Goal: Task Accomplishment & Management: Use online tool/utility

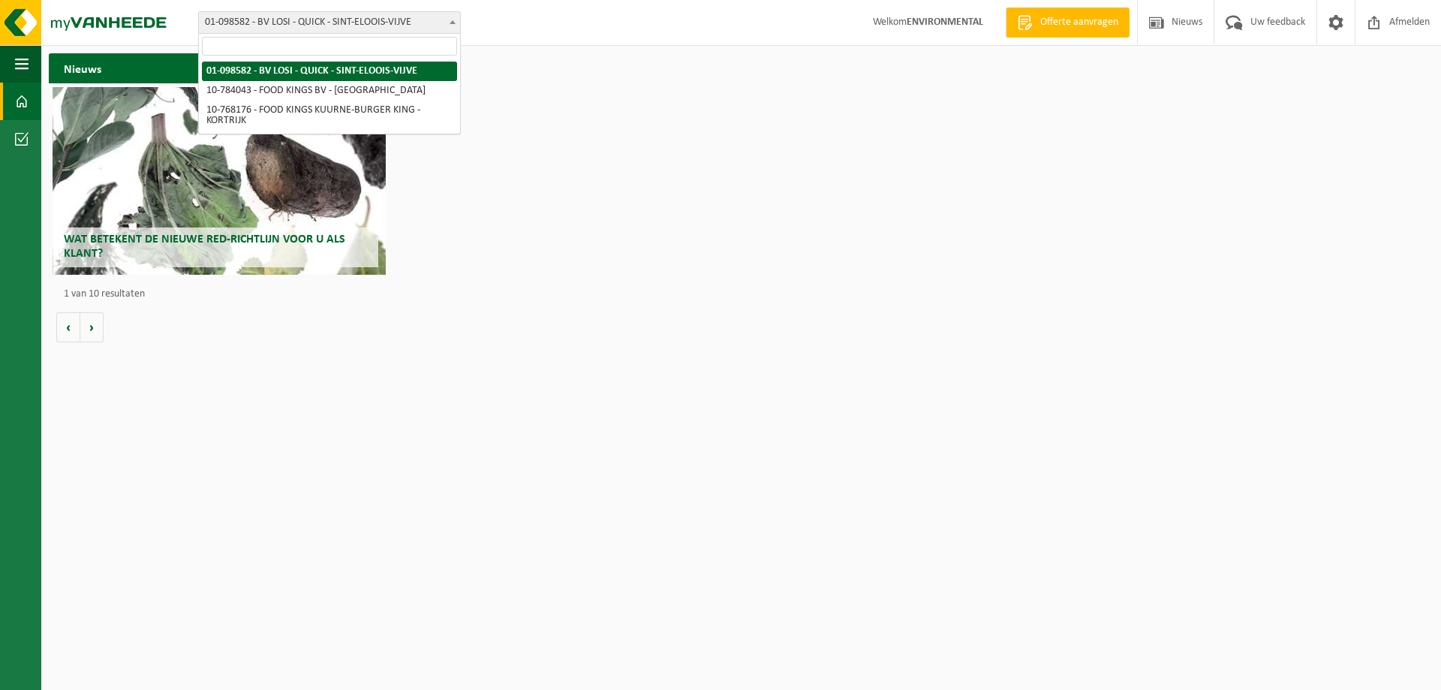
click at [441, 23] on span "01-098582 - BV LOSI - QUICK - SINT-ELOOIS-VIJVE" at bounding box center [329, 22] width 261 height 21
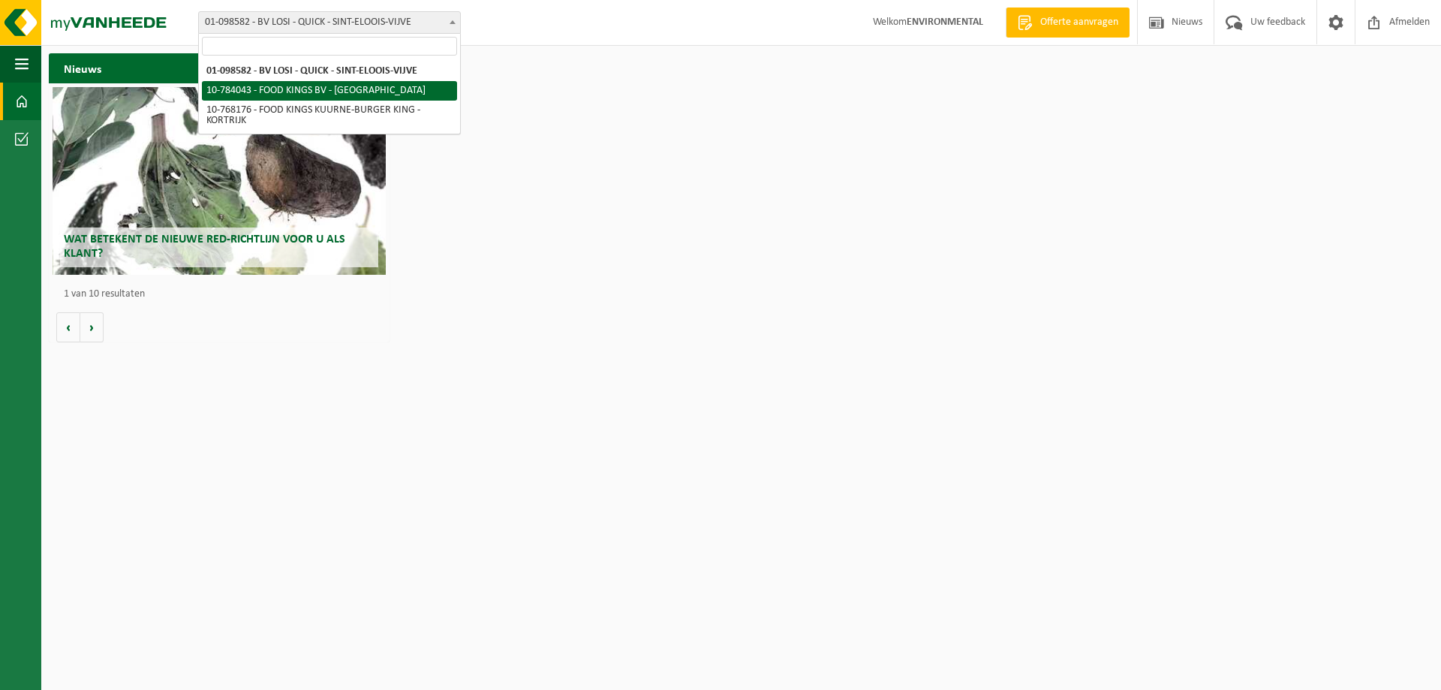
select select "28578"
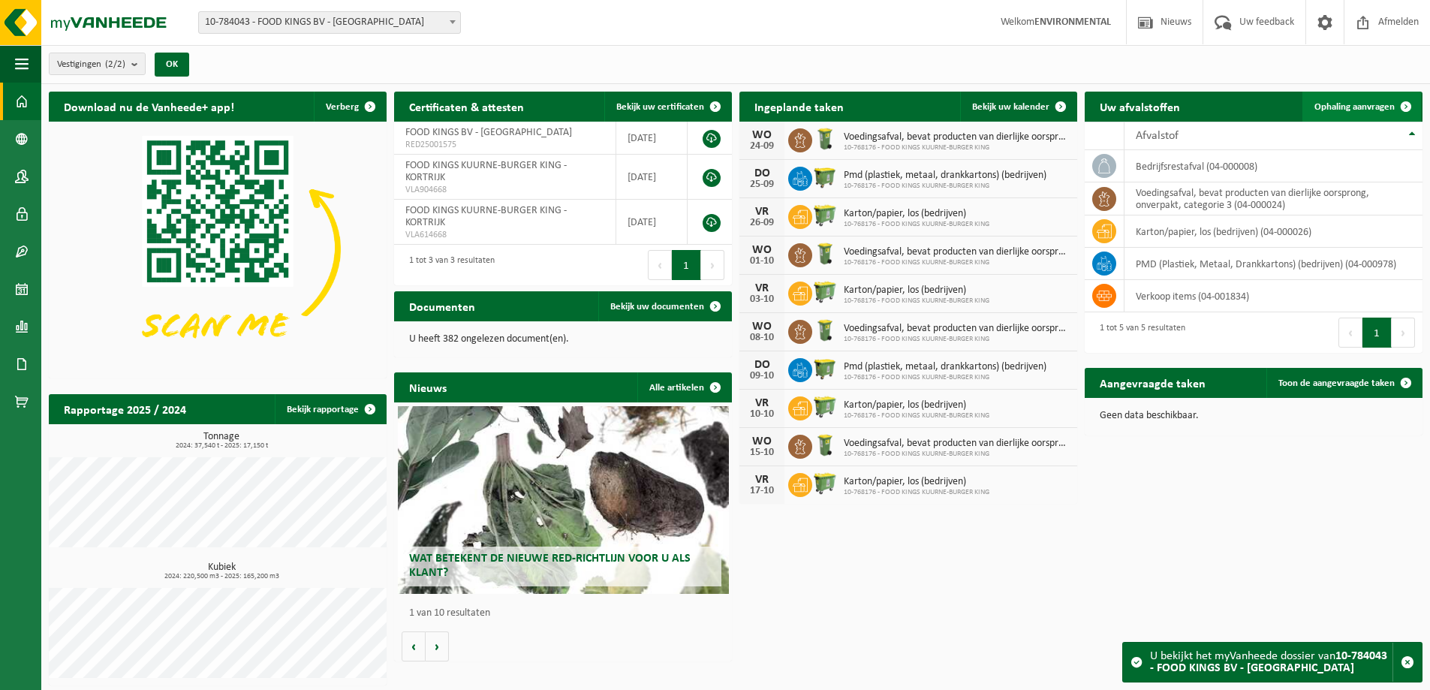
click at [1373, 105] on span "Ophaling aanvragen" at bounding box center [1354, 107] width 80 height 10
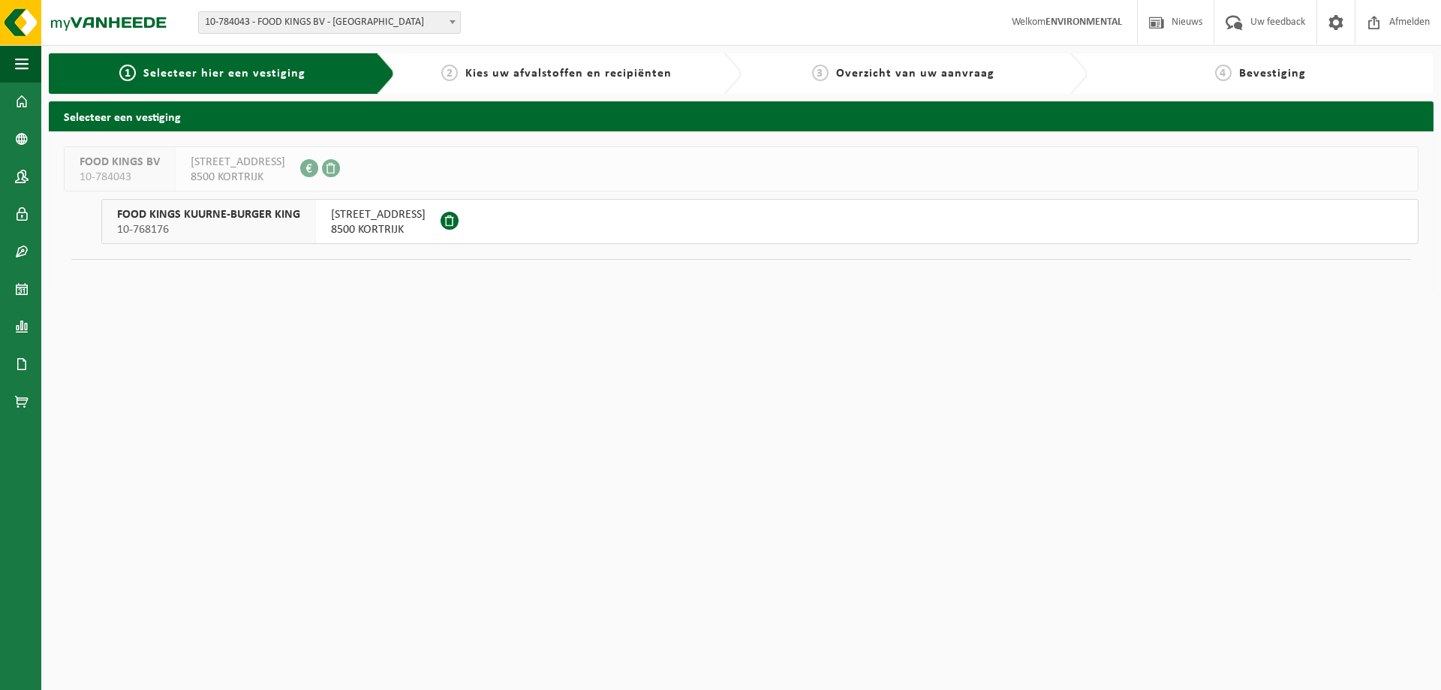
click at [482, 217] on button "FOOD KINGS KUURNE-BURGER KING 10-768176 RINGLAAN 36 8500 KORTRIJK" at bounding box center [759, 221] width 1317 height 45
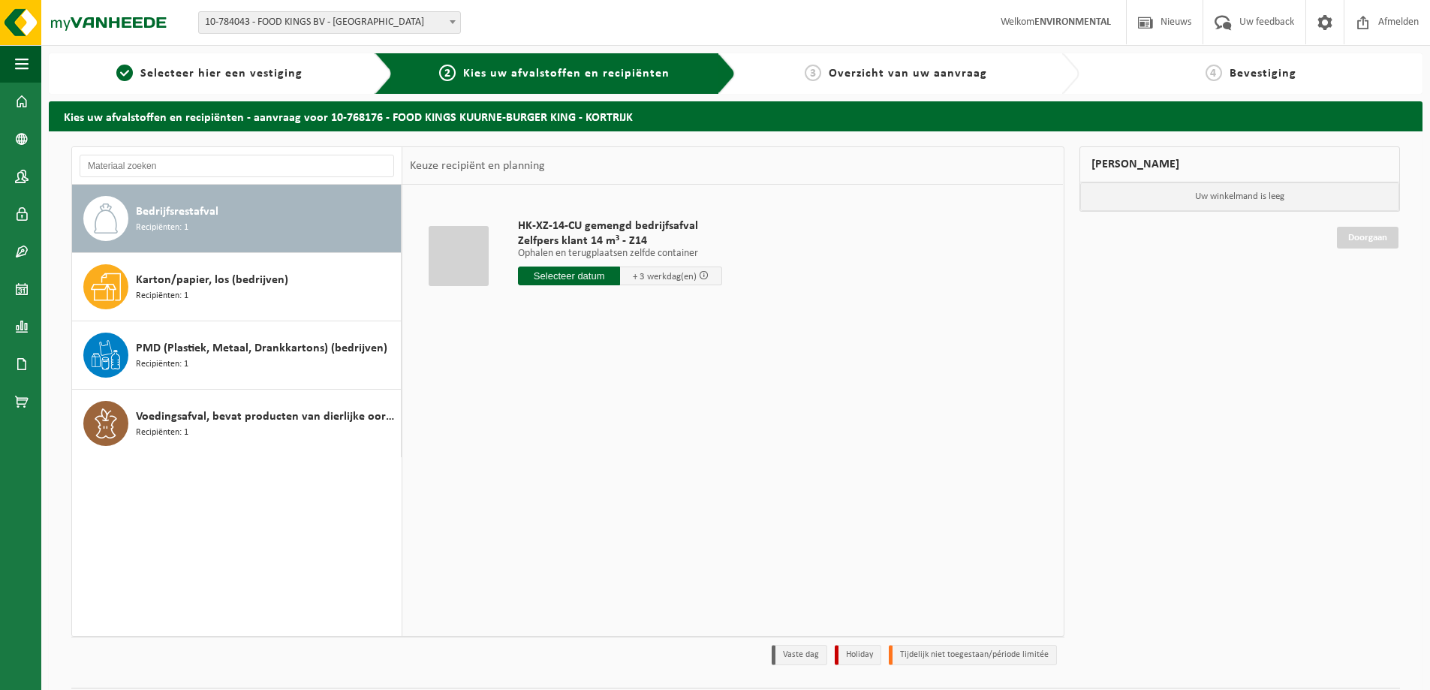
click at [567, 276] on input "text" at bounding box center [569, 275] width 102 height 19
click at [641, 435] on div "26" at bounding box center [638, 433] width 26 height 24
type input "Van 2025-09-26"
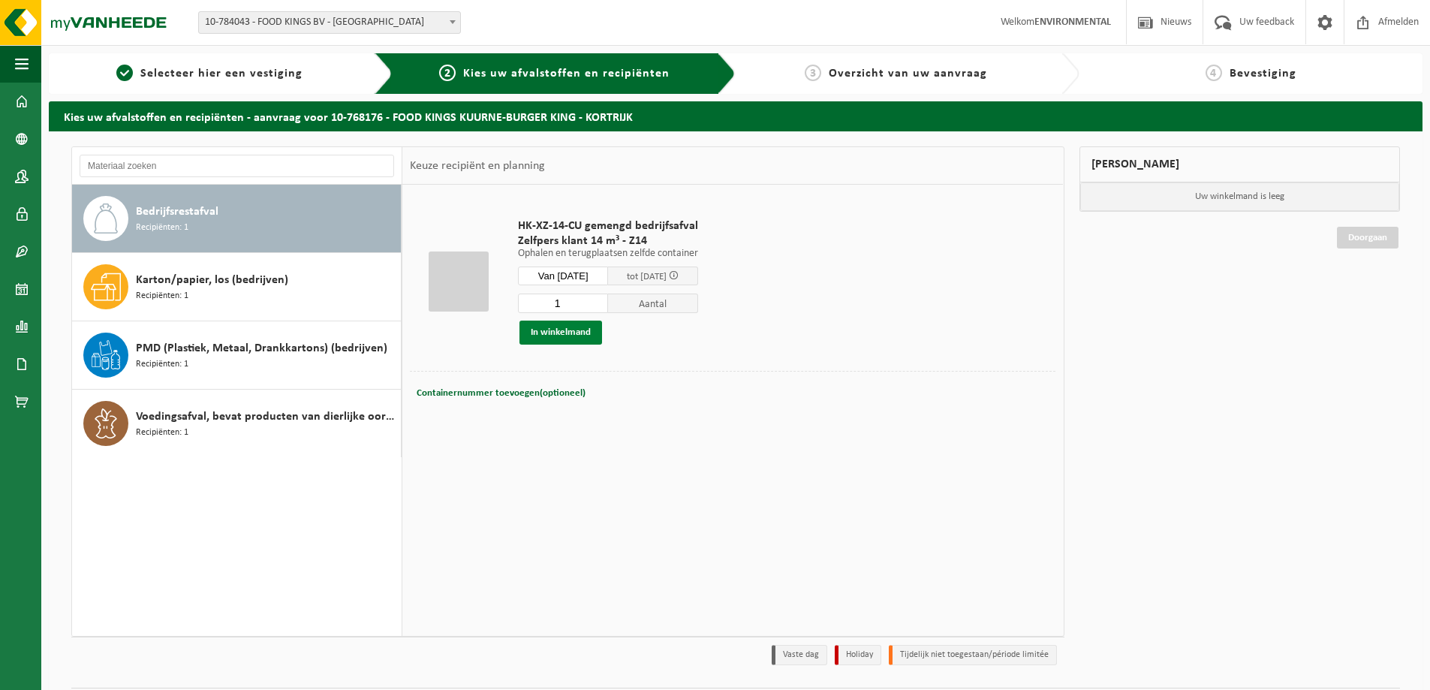
click at [563, 331] on button "In winkelmand" at bounding box center [560, 333] width 83 height 24
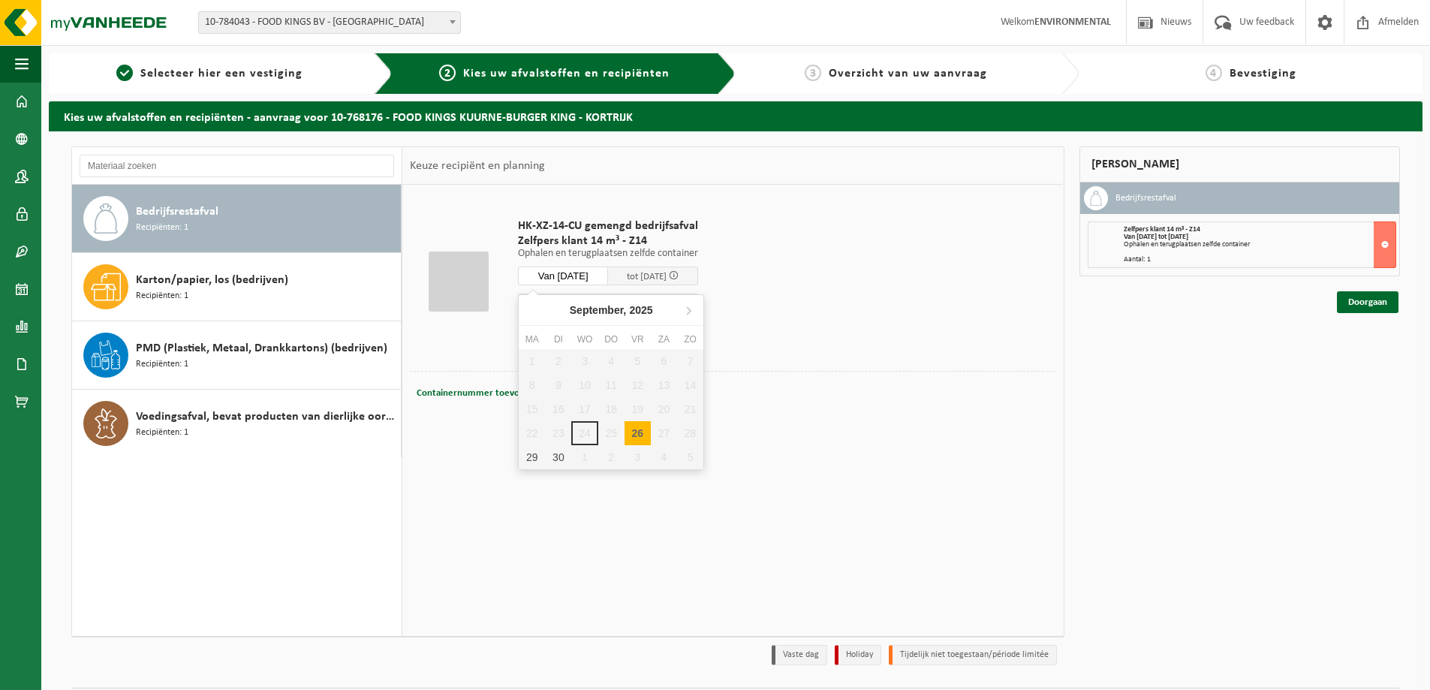
click at [593, 274] on input "Van 2025-09-26" at bounding box center [563, 275] width 90 height 19
click at [607, 432] on div "1 2 3 4 5 6 7 8 9 10 11 12 13 14 15 16 17 18 19 20 21 22 23 24 25 26 27 28 29 3…" at bounding box center [611, 409] width 185 height 120
click at [1361, 306] on link "Doorgaan" at bounding box center [1368, 302] width 62 height 22
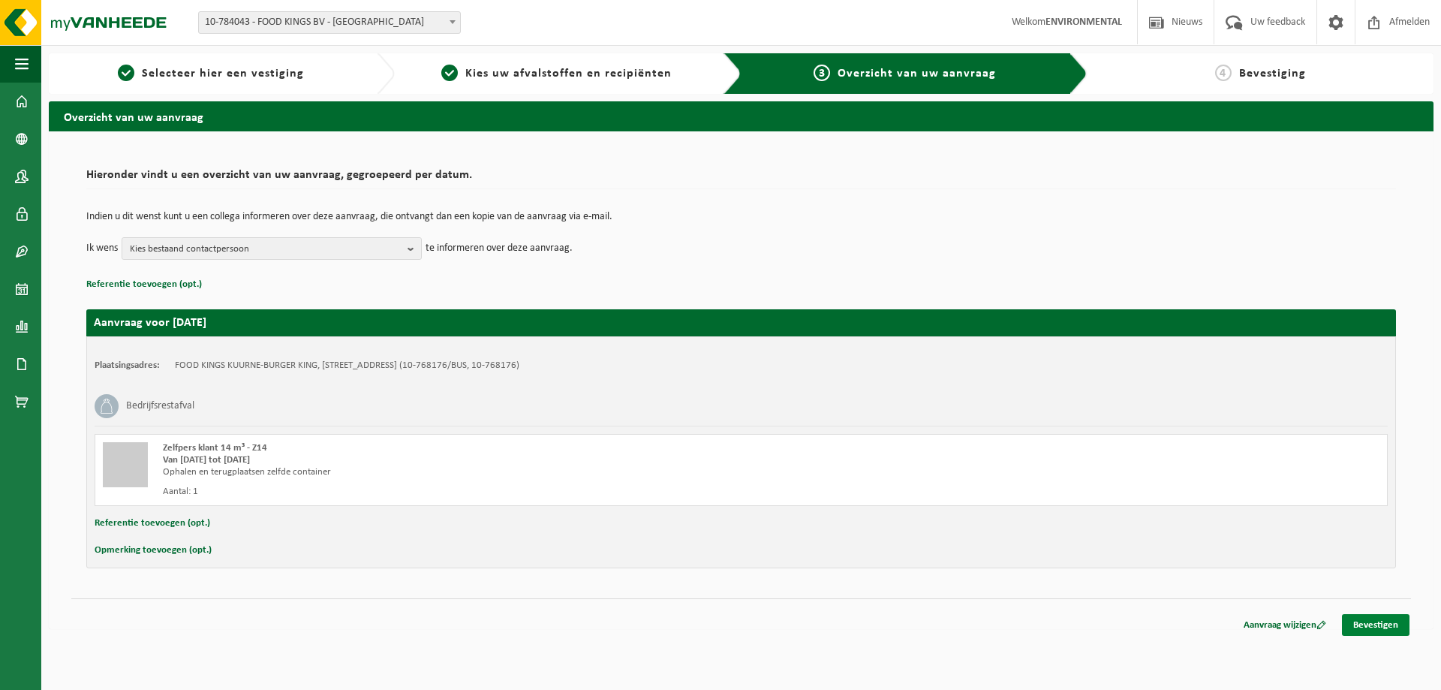
click at [1394, 626] on link "Bevestigen" at bounding box center [1376, 625] width 68 height 22
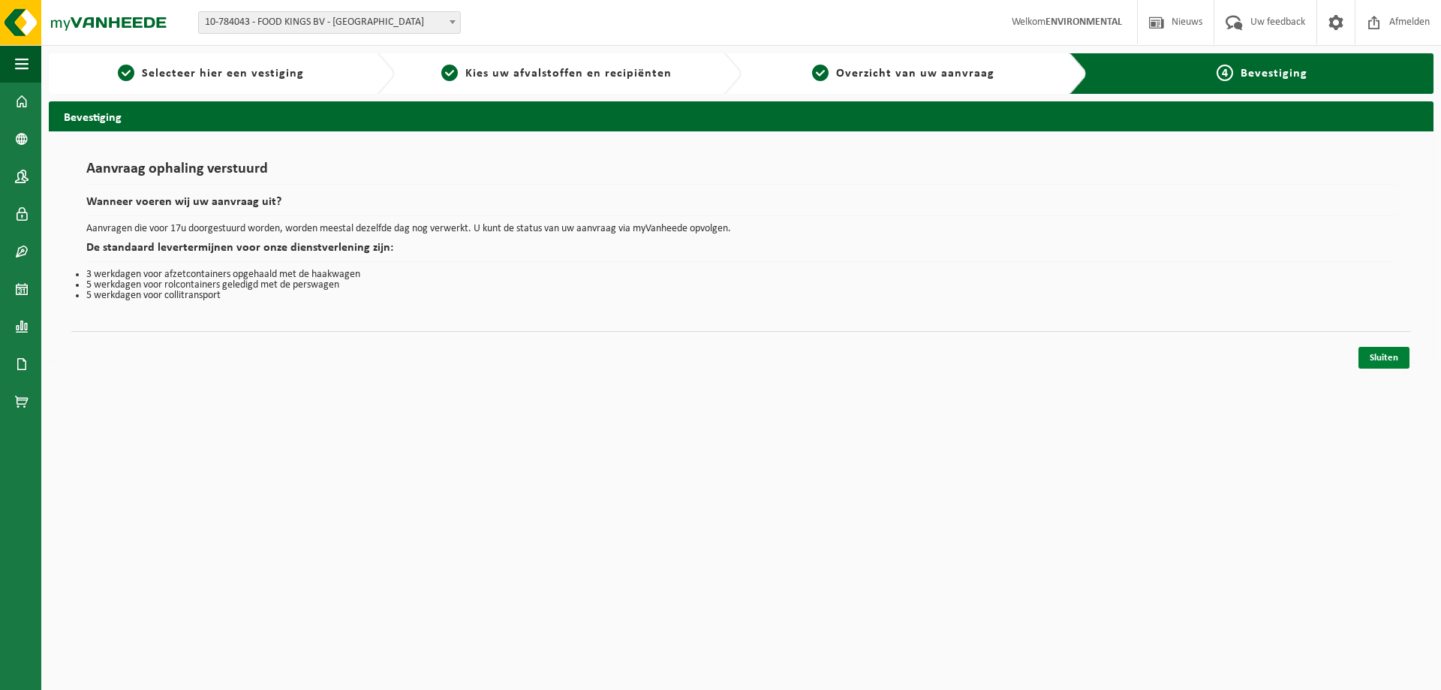
click at [1375, 354] on link "Sluiten" at bounding box center [1384, 358] width 51 height 22
